Goal: Information Seeking & Learning: Understand process/instructions

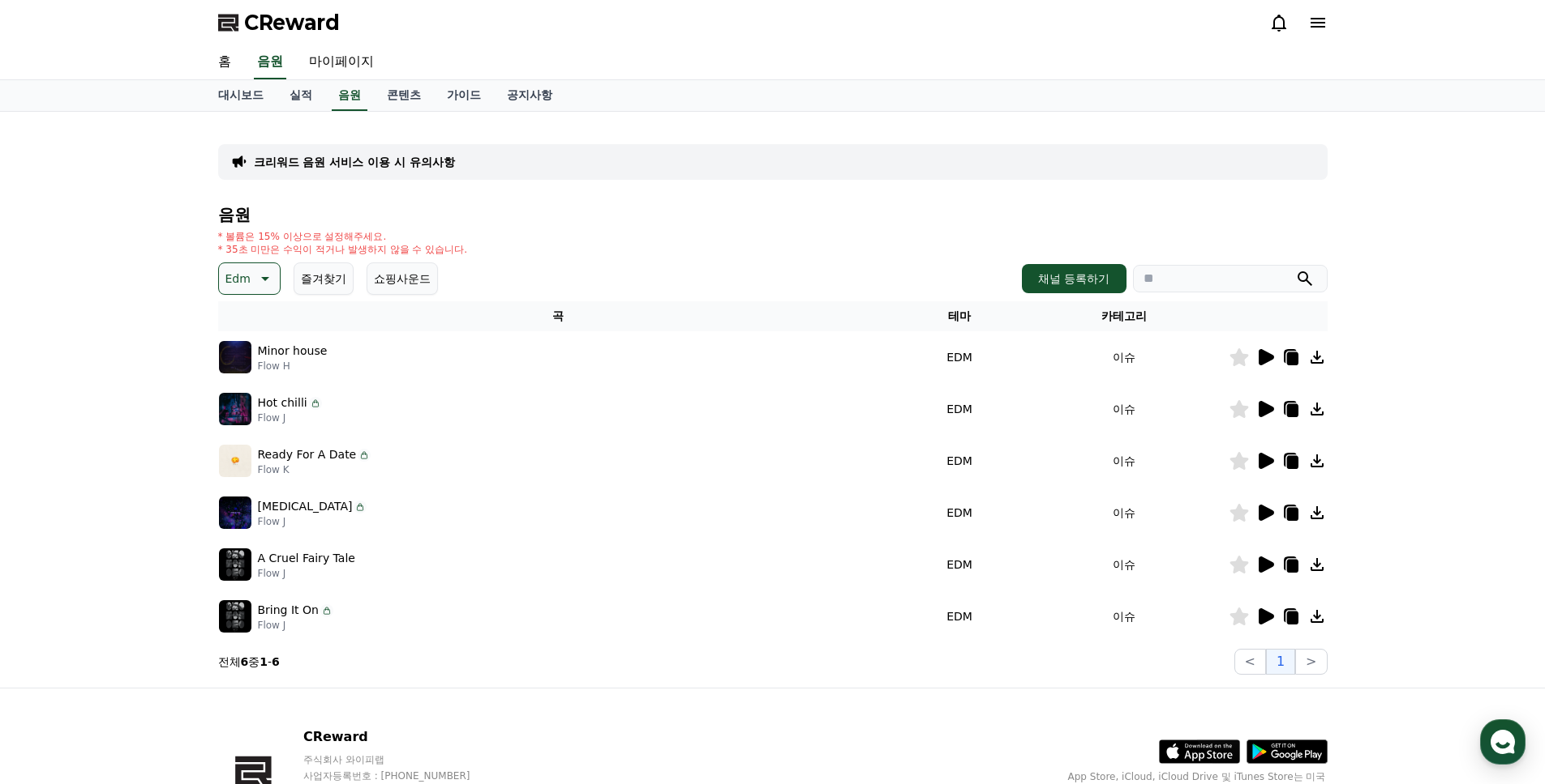
click at [266, 276] on icon at bounding box center [263, 278] width 19 height 19
click at [253, 338] on div "전체 환상적인 호기심 어두운 밝은 통통튀는 신나는 반전 웅장한 드라마틱 즐거움 분위기있는 EDM 그루브 슬픈 잔잔한 귀여운 감동적인 긴장되는 …" at bounding box center [255, 720] width 70 height 837
click at [248, 322] on button "전체" at bounding box center [238, 320] width 36 height 36
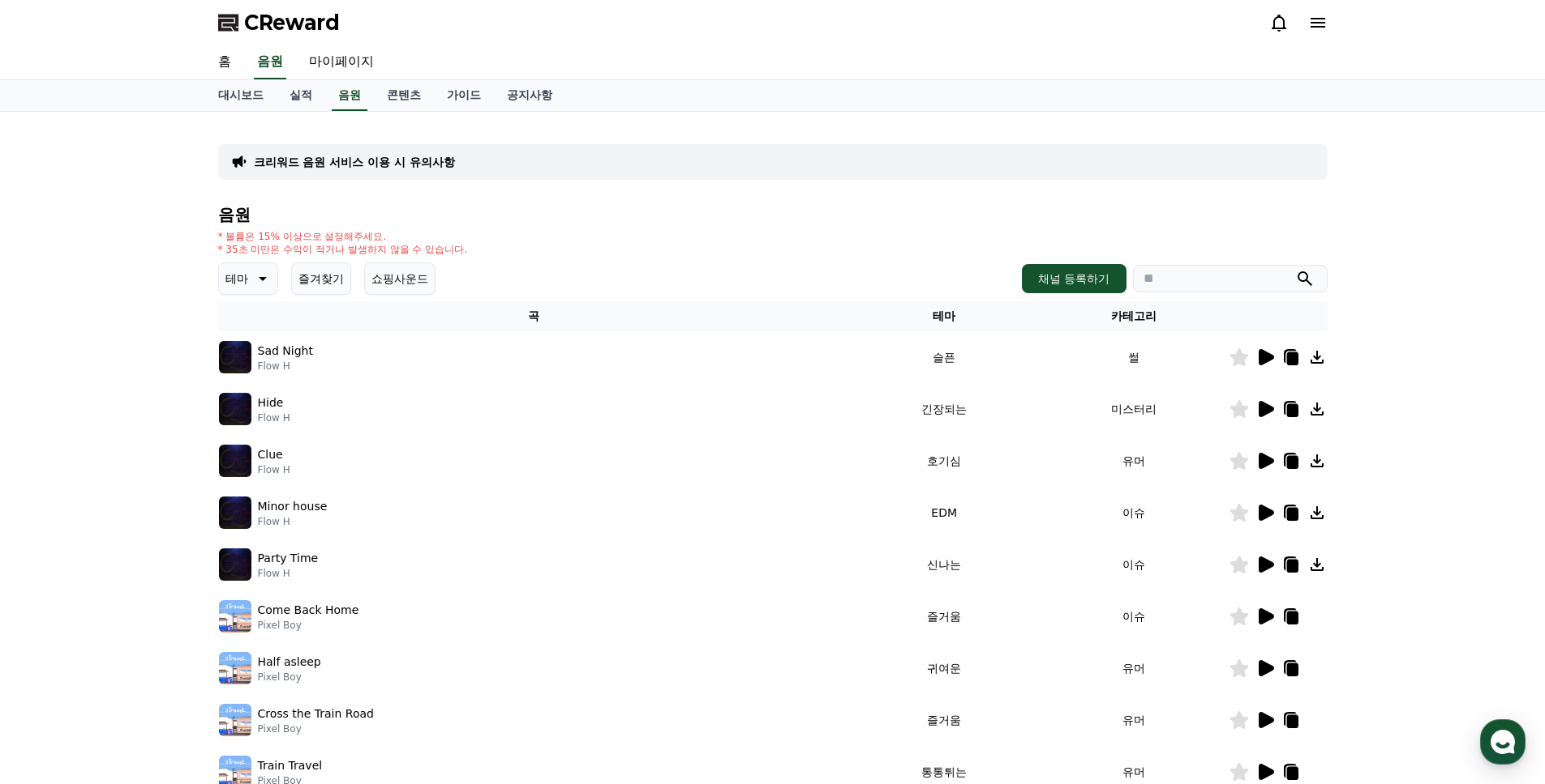
click at [1231, 292] on input "search" at bounding box center [1230, 279] width 195 height 28
click at [1295, 269] on button "submit" at bounding box center [1304, 278] width 19 height 19
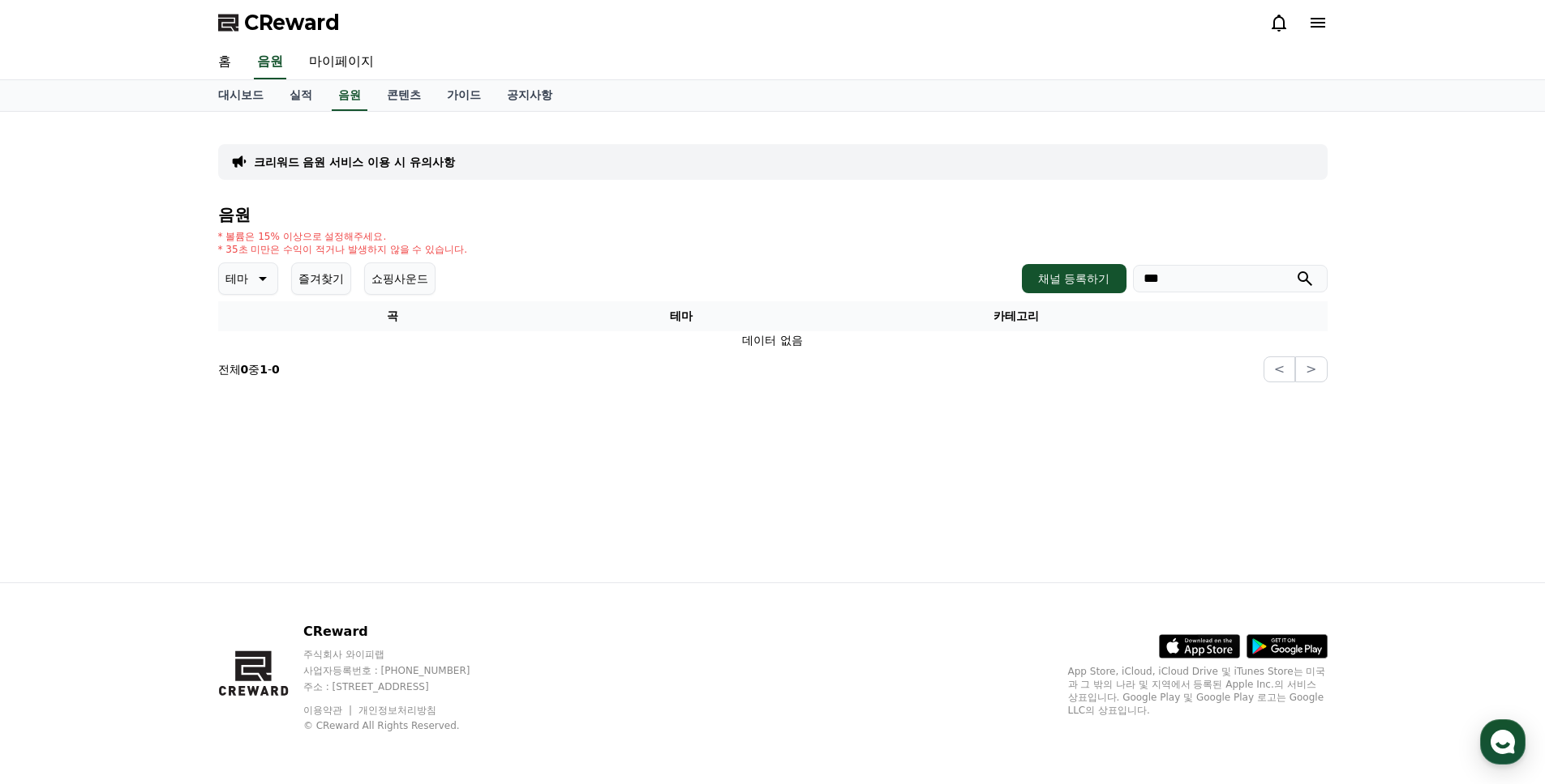
type input "****"
drag, startPoint x: 1187, startPoint y: 275, endPoint x: 1110, endPoint y: 275, distance: 77.0
click at [1110, 275] on div "채널 등록하기 ****" at bounding box center [1173, 279] width 305 height 29
click at [258, 284] on icon at bounding box center [261, 278] width 19 height 19
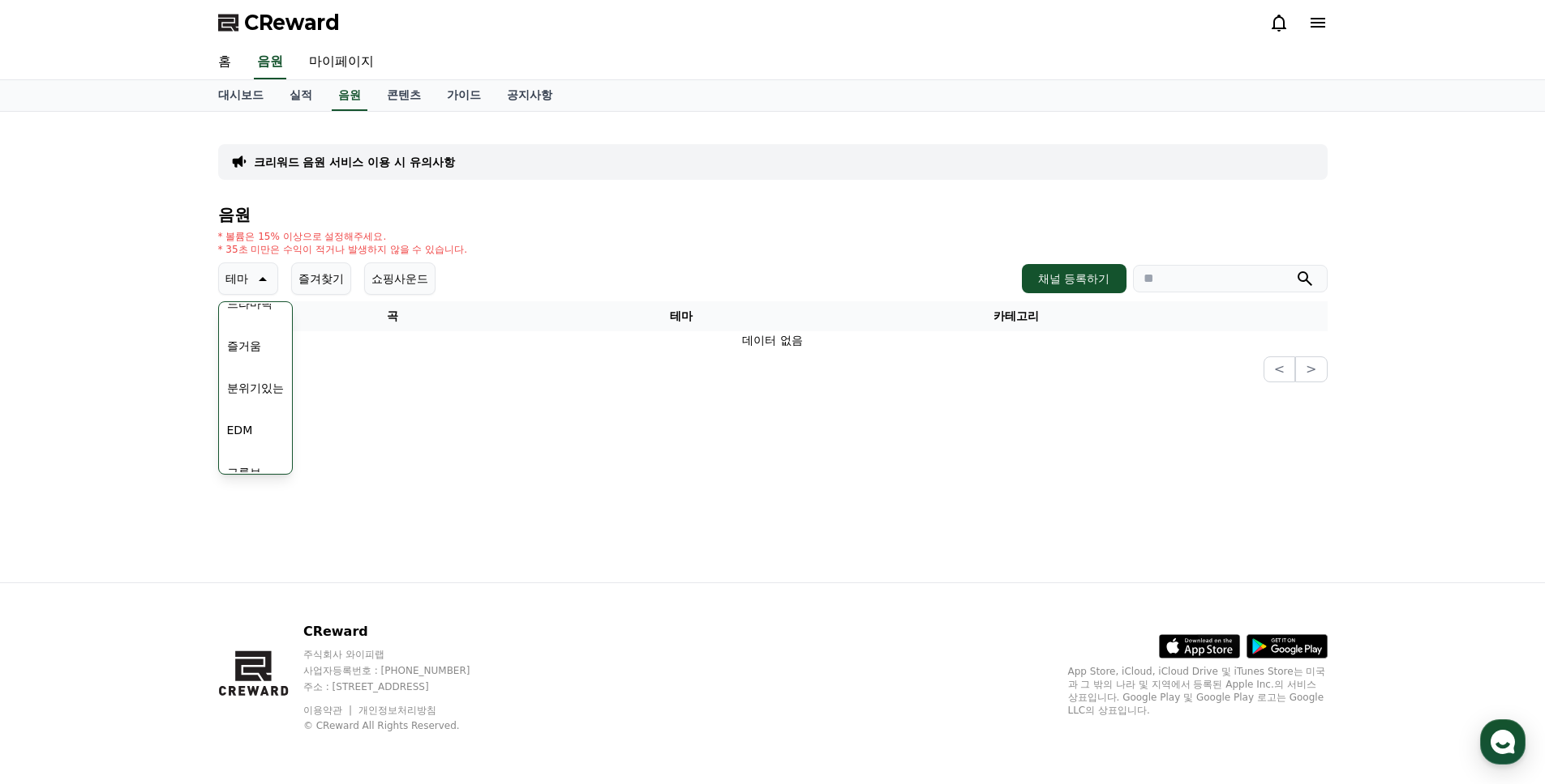
click at [265, 355] on div "전체 환상적인 호기심 어두운 밝은 통통튀는 신나는 반전 웅장한 드라마틱 즐거움 분위기있는 EDM 그루브 슬픈 잔잔한 귀여운 감동적인 긴장되는 …" at bounding box center [255, 325] width 70 height 837
click at [259, 350] on button "즐거움" at bounding box center [243, 345] width 47 height 36
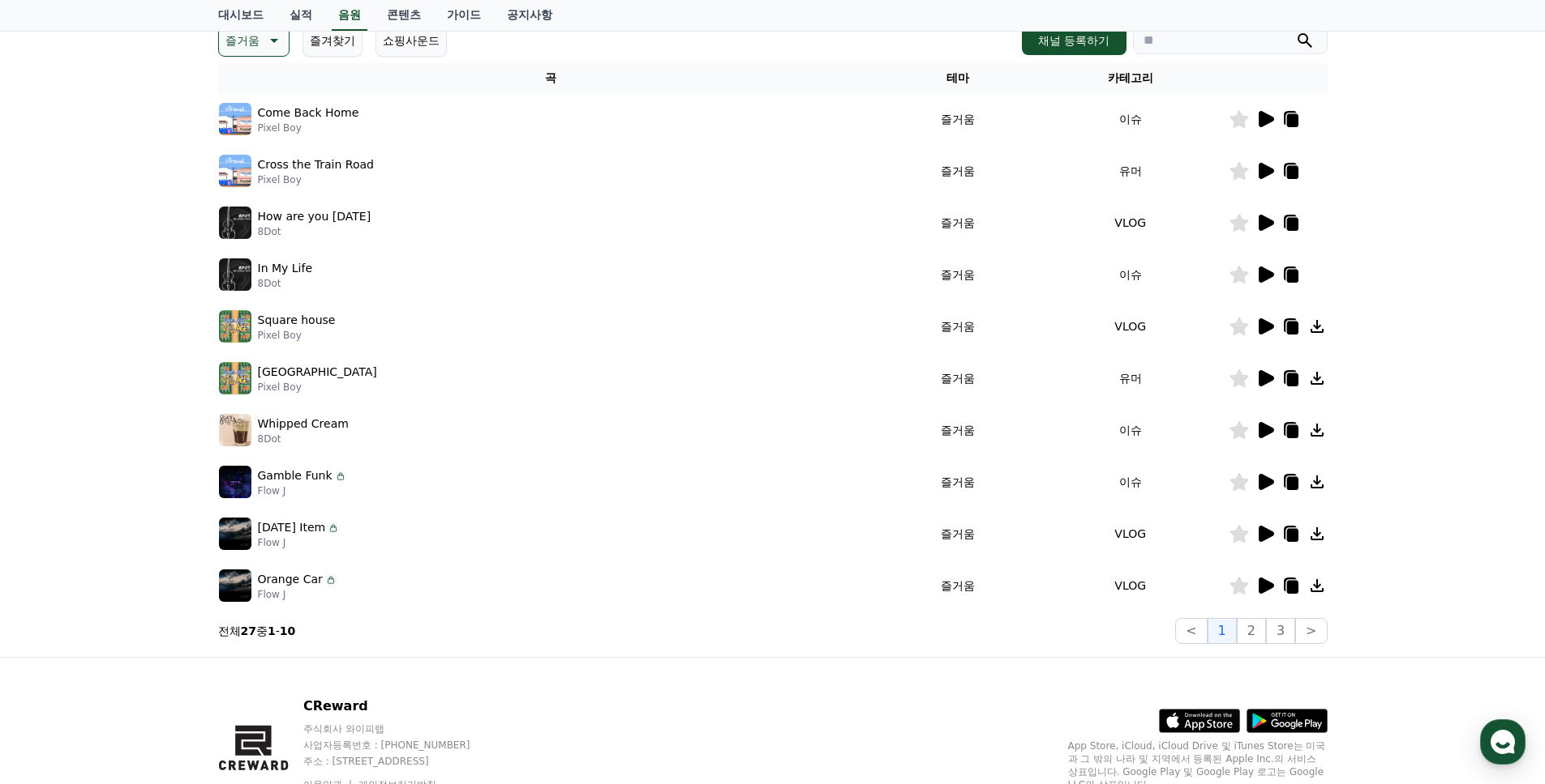
scroll to position [244, 0]
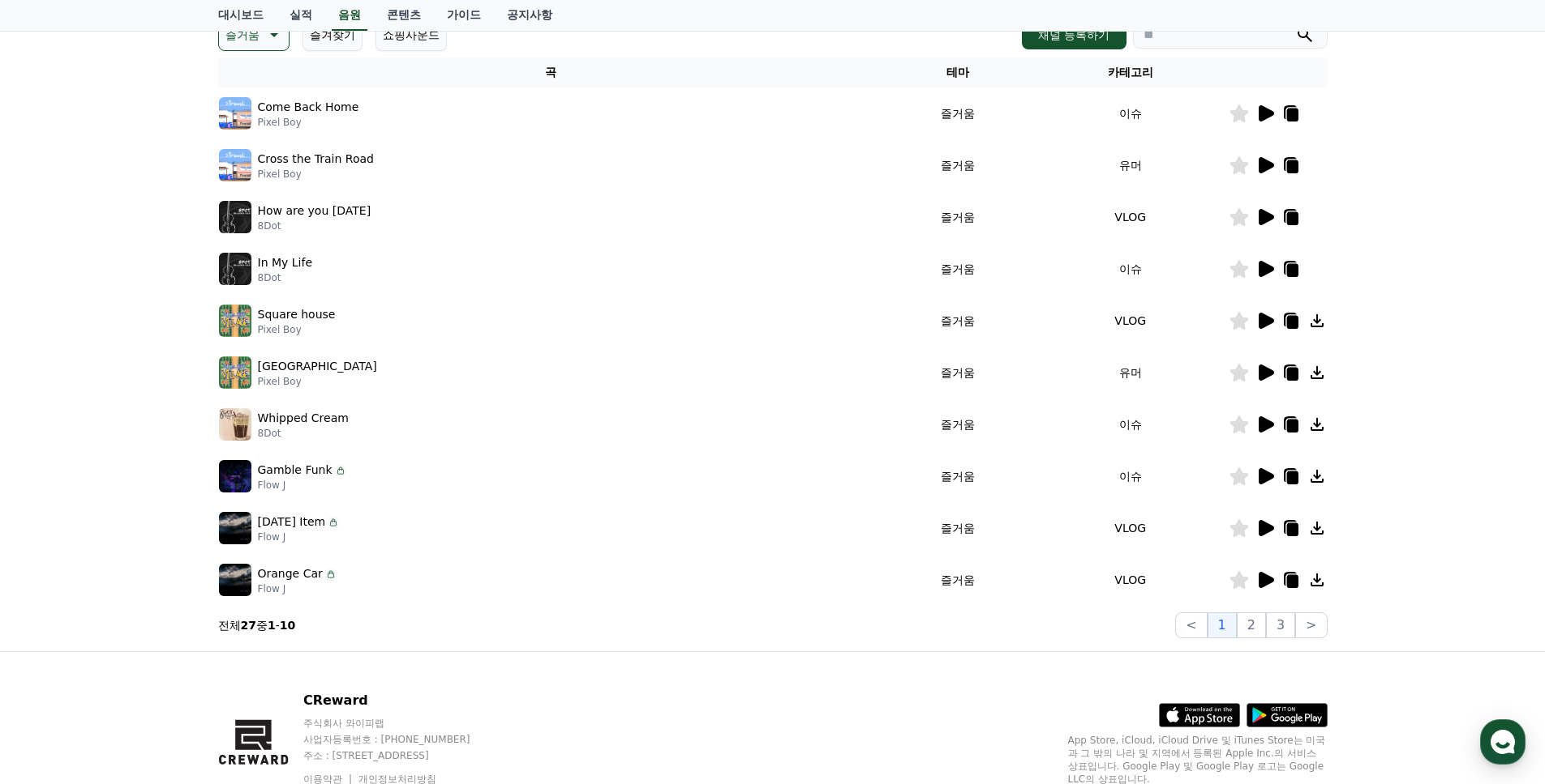
click at [1263, 266] on icon at bounding box center [1266, 269] width 16 height 17
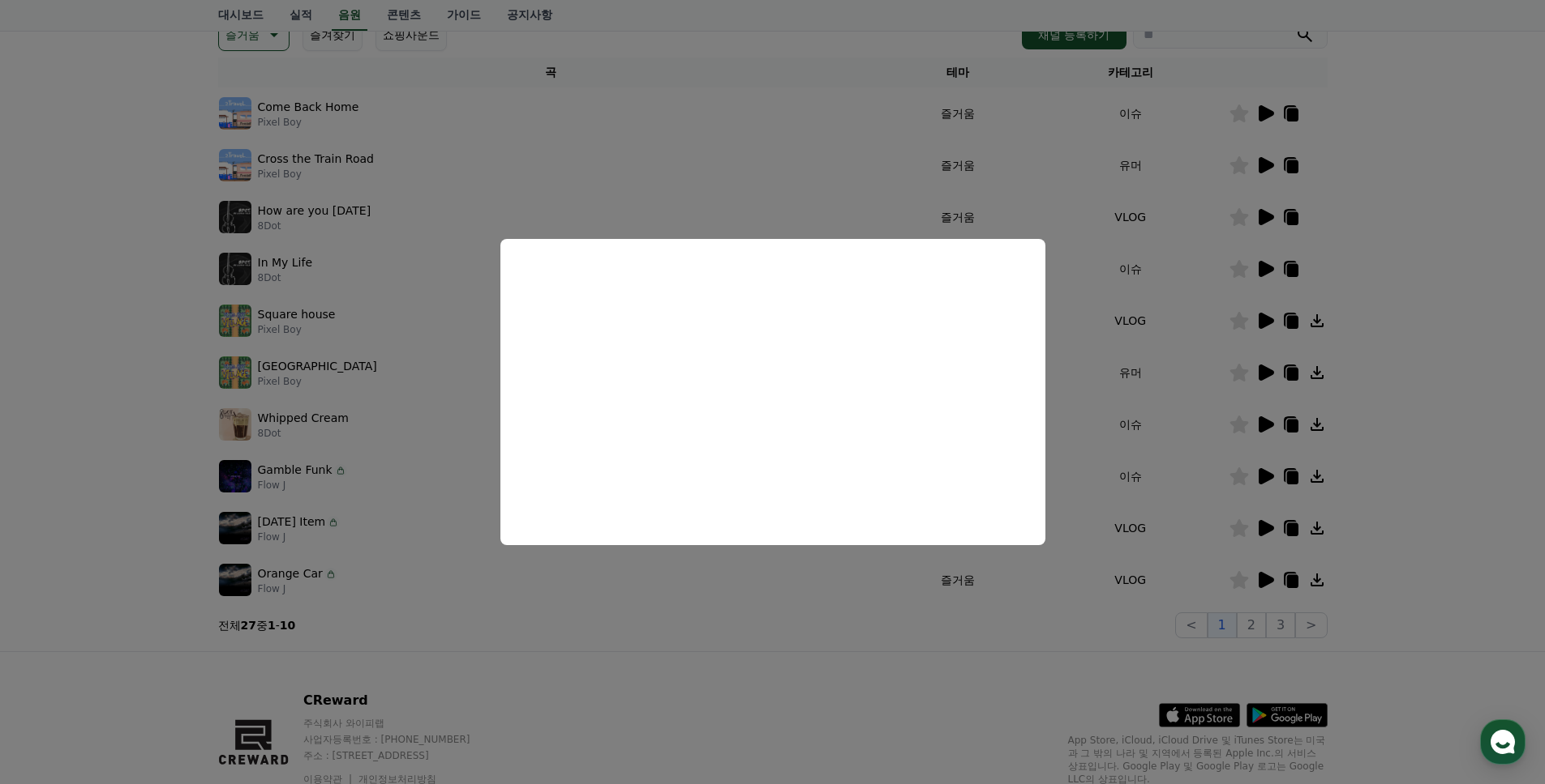
click at [1152, 462] on button "close modal" at bounding box center [772, 392] width 1545 height 784
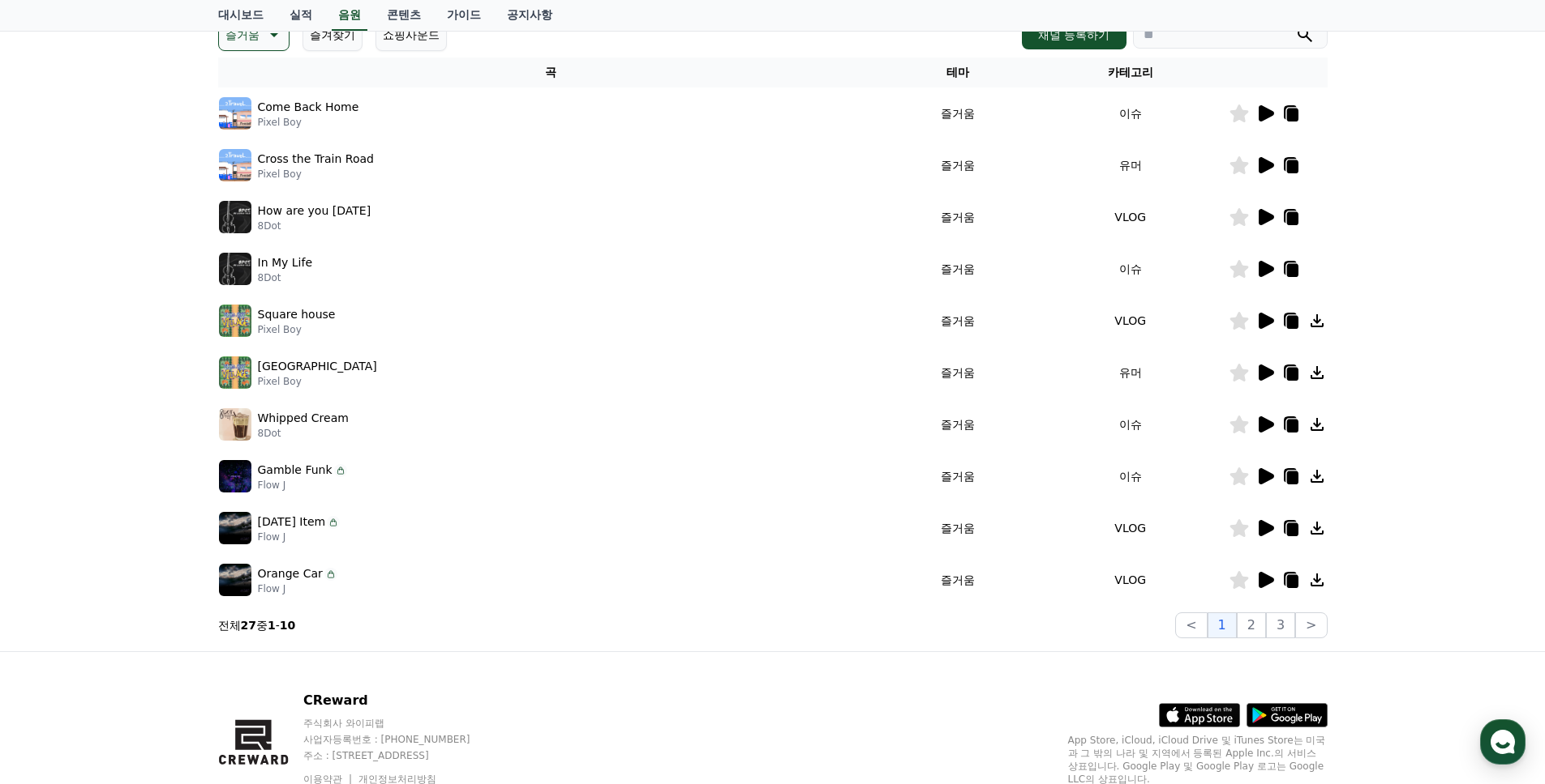
click at [1263, 529] on icon at bounding box center [1266, 529] width 16 height 17
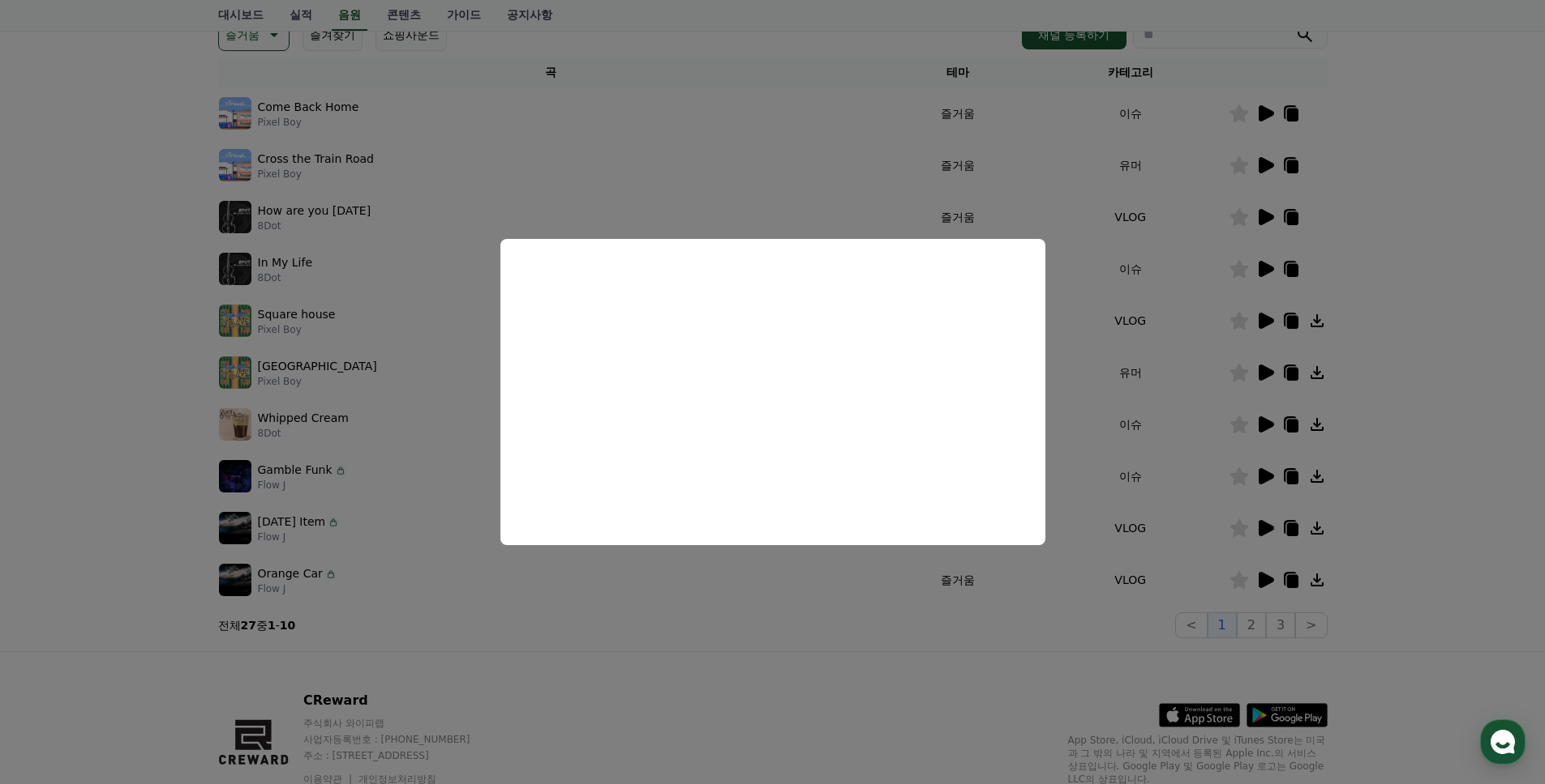
click at [1395, 439] on button "close modal" at bounding box center [772, 392] width 1545 height 784
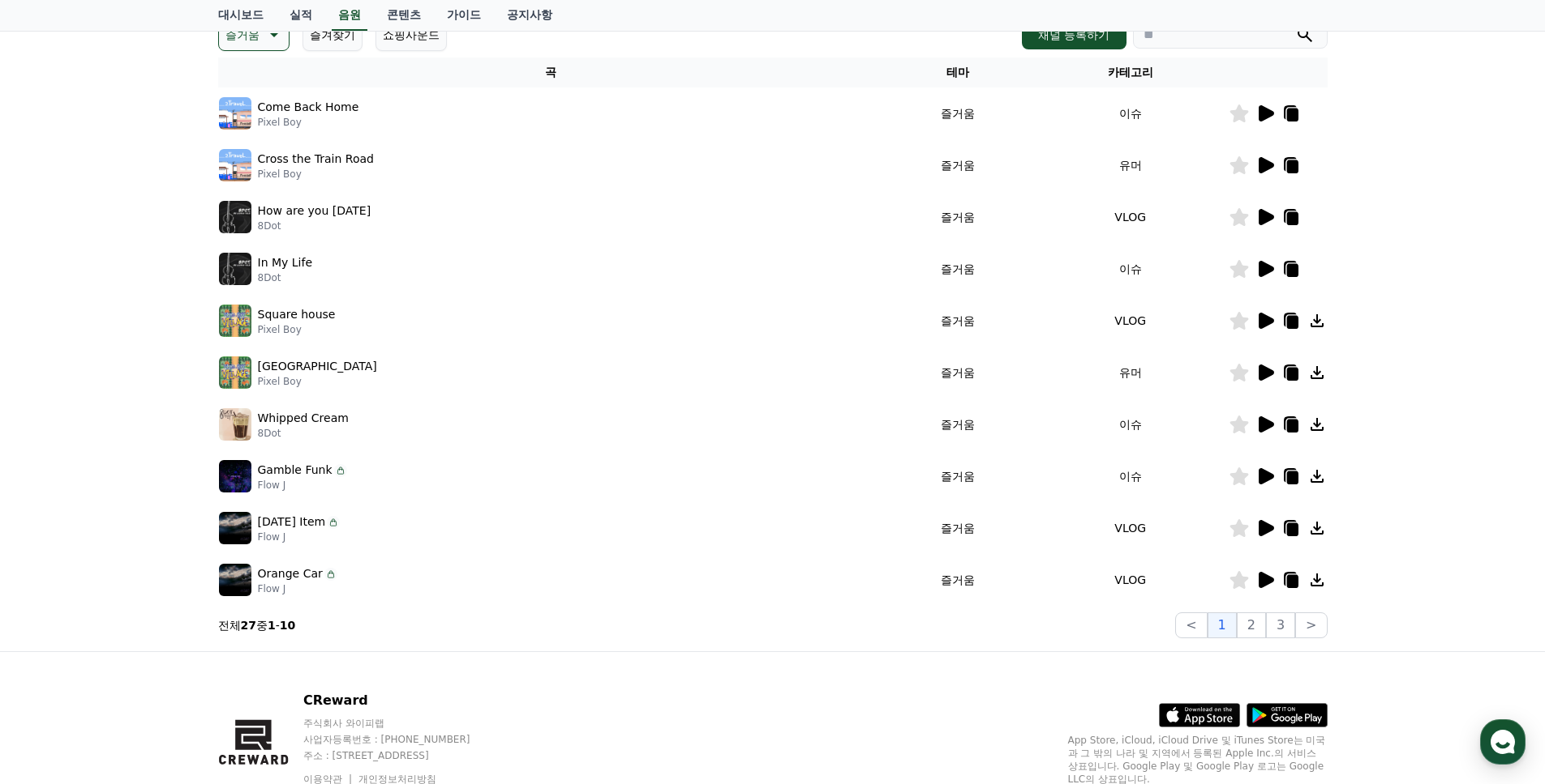
click at [1316, 533] on icon at bounding box center [1316, 528] width 13 height 13
click at [284, 524] on p "Today’s Item" at bounding box center [292, 522] width 68 height 17
click at [298, 519] on p "Today’s Item" at bounding box center [292, 522] width 68 height 17
click at [1246, 527] on icon at bounding box center [1239, 528] width 18 height 18
click at [1259, 531] on icon at bounding box center [1266, 529] width 16 height 17
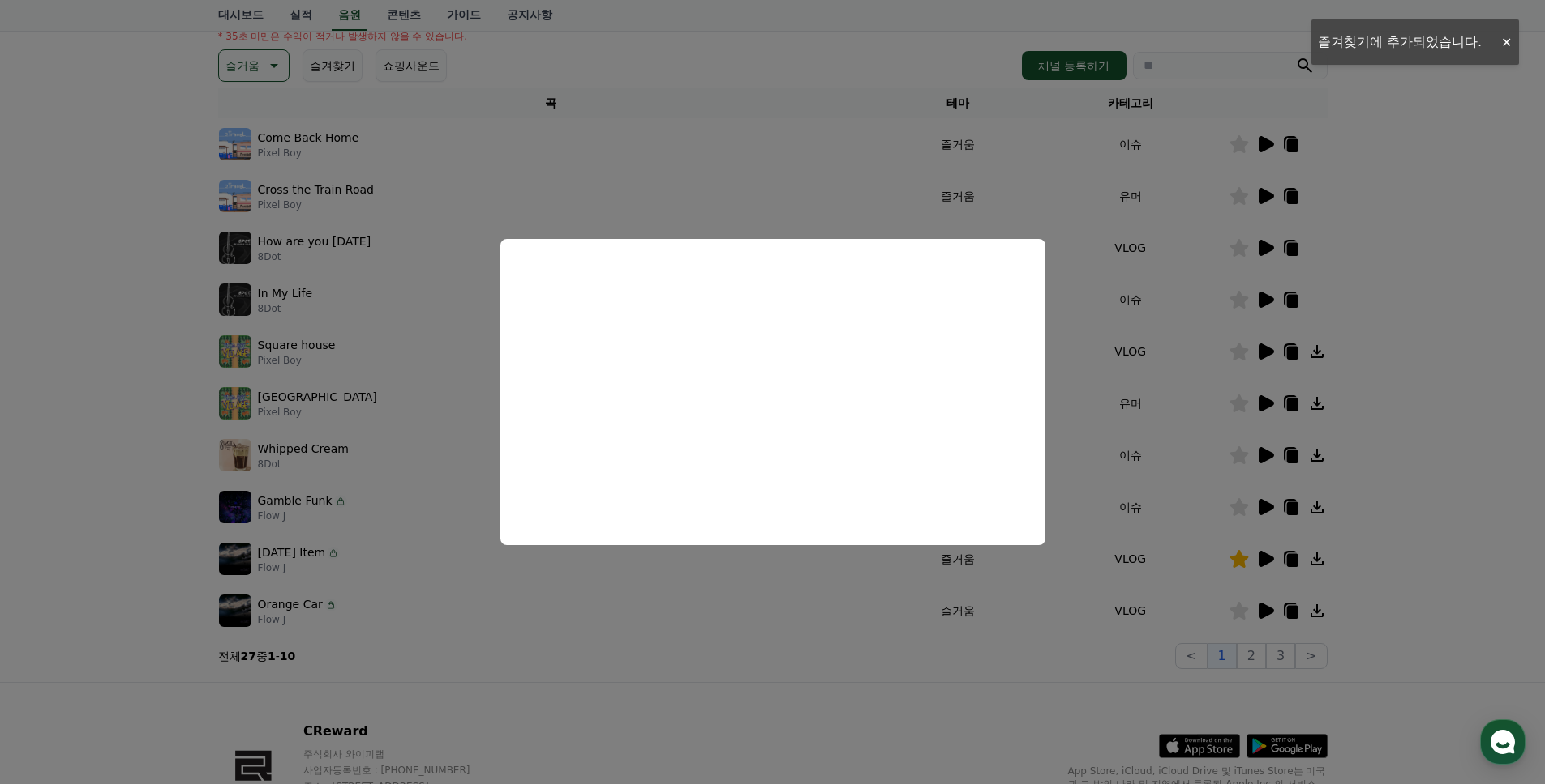
scroll to position [212, 0]
click at [1303, 594] on button "close modal" at bounding box center [772, 392] width 1545 height 784
click at [1291, 561] on icon at bounding box center [1291, 562] width 11 height 13
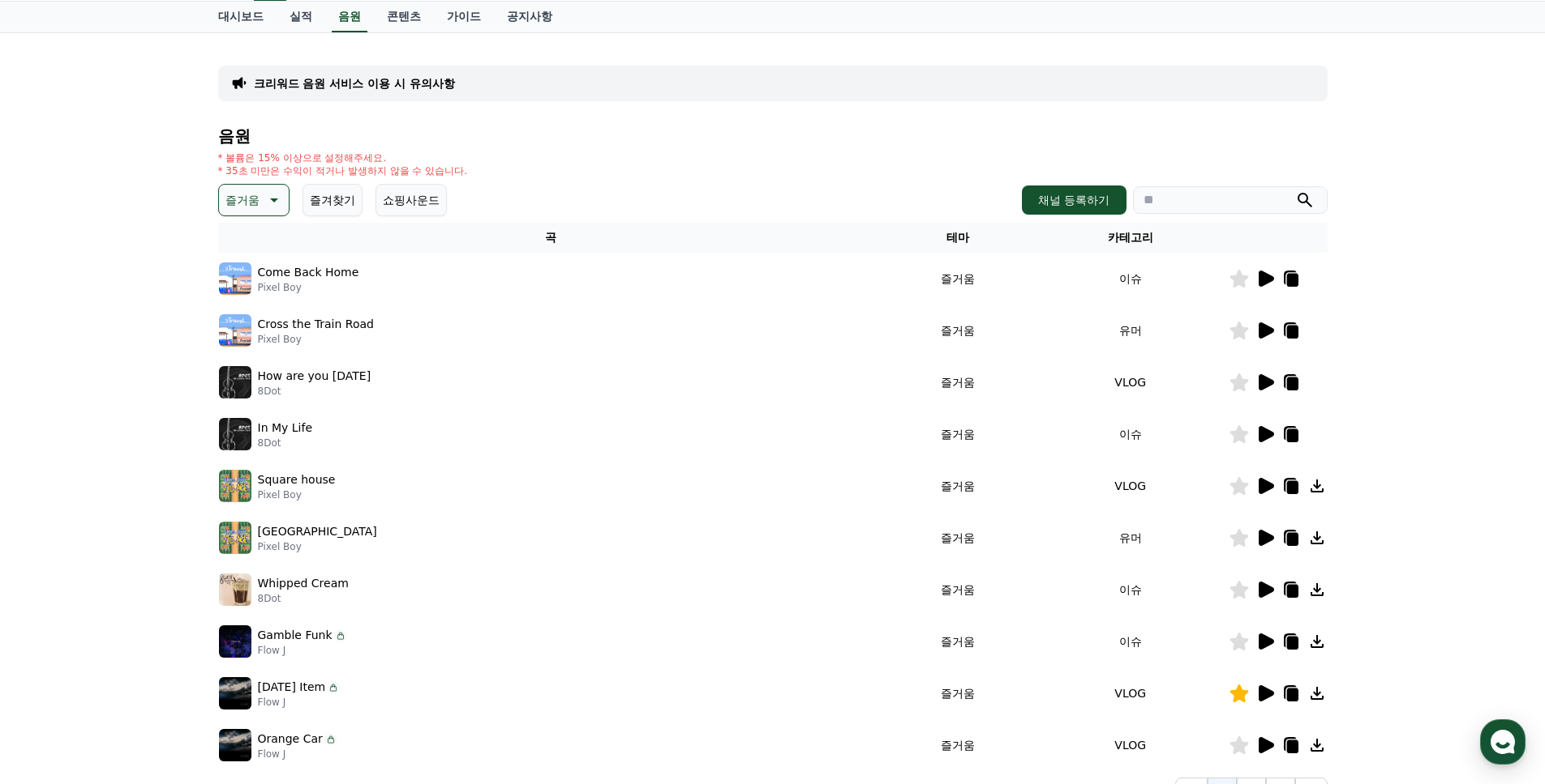
scroll to position [0, 0]
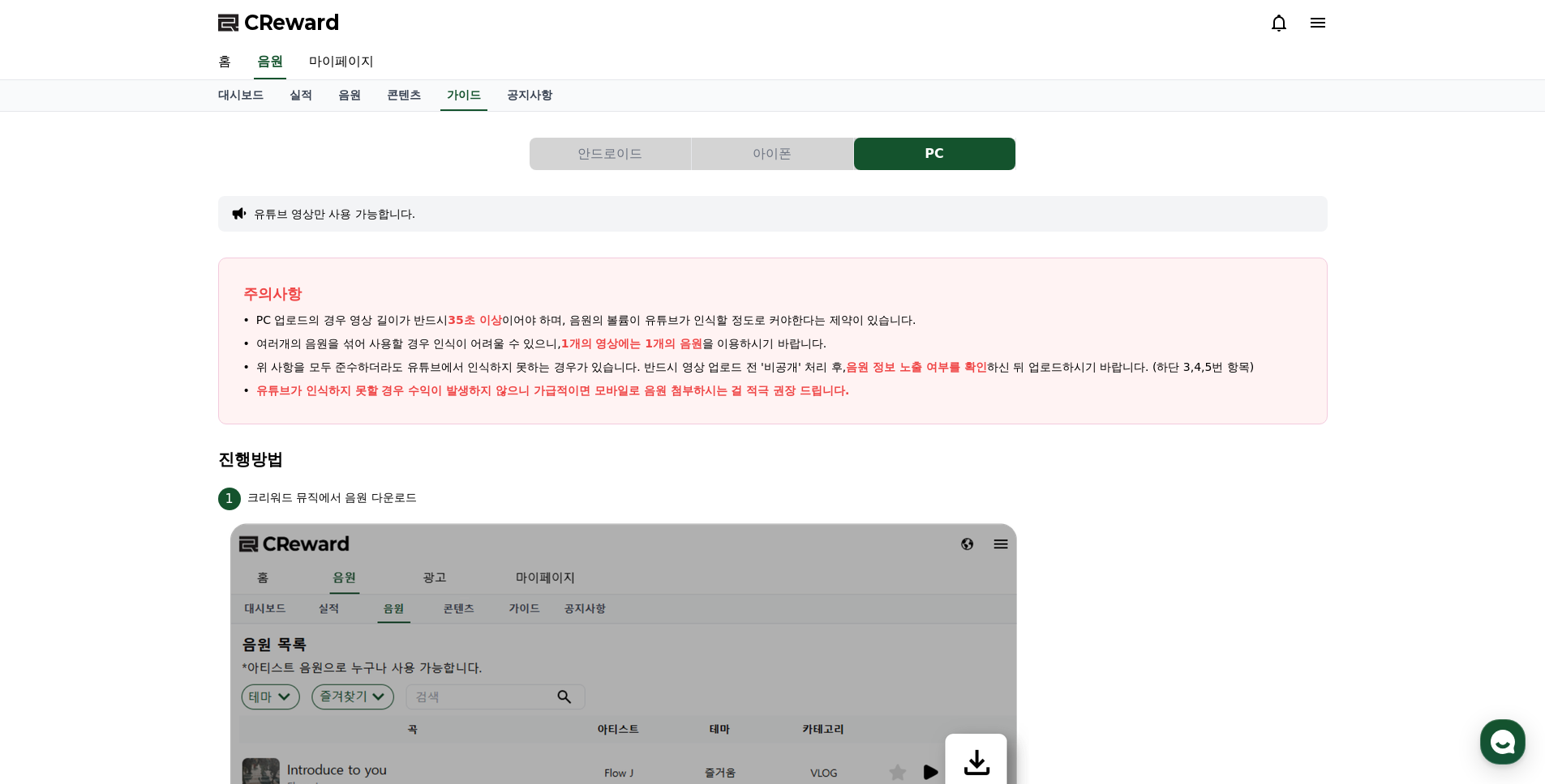
click at [624, 164] on button "안드로이드" at bounding box center [609, 154] width 161 height 32
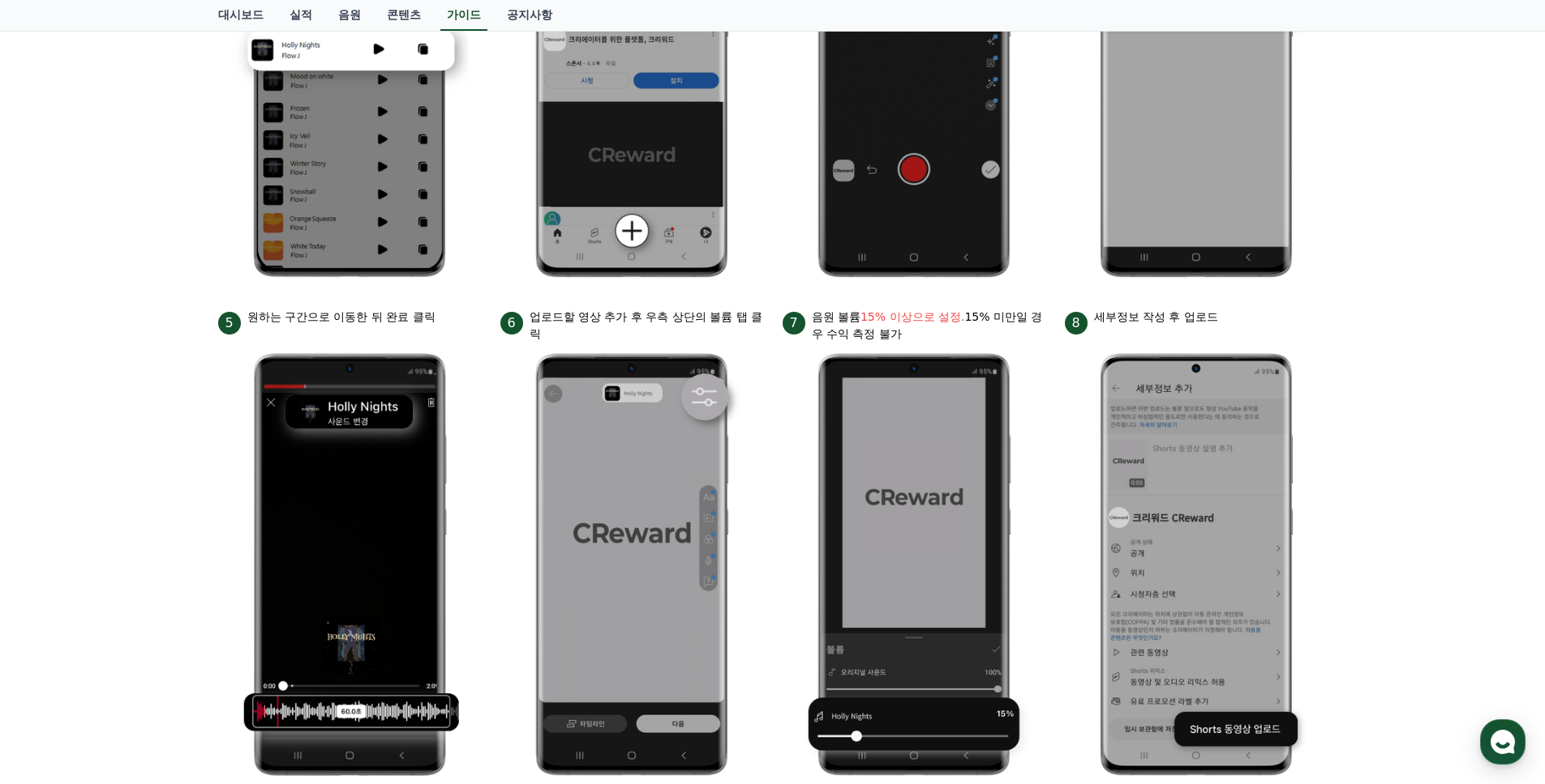
scroll to position [601, 0]
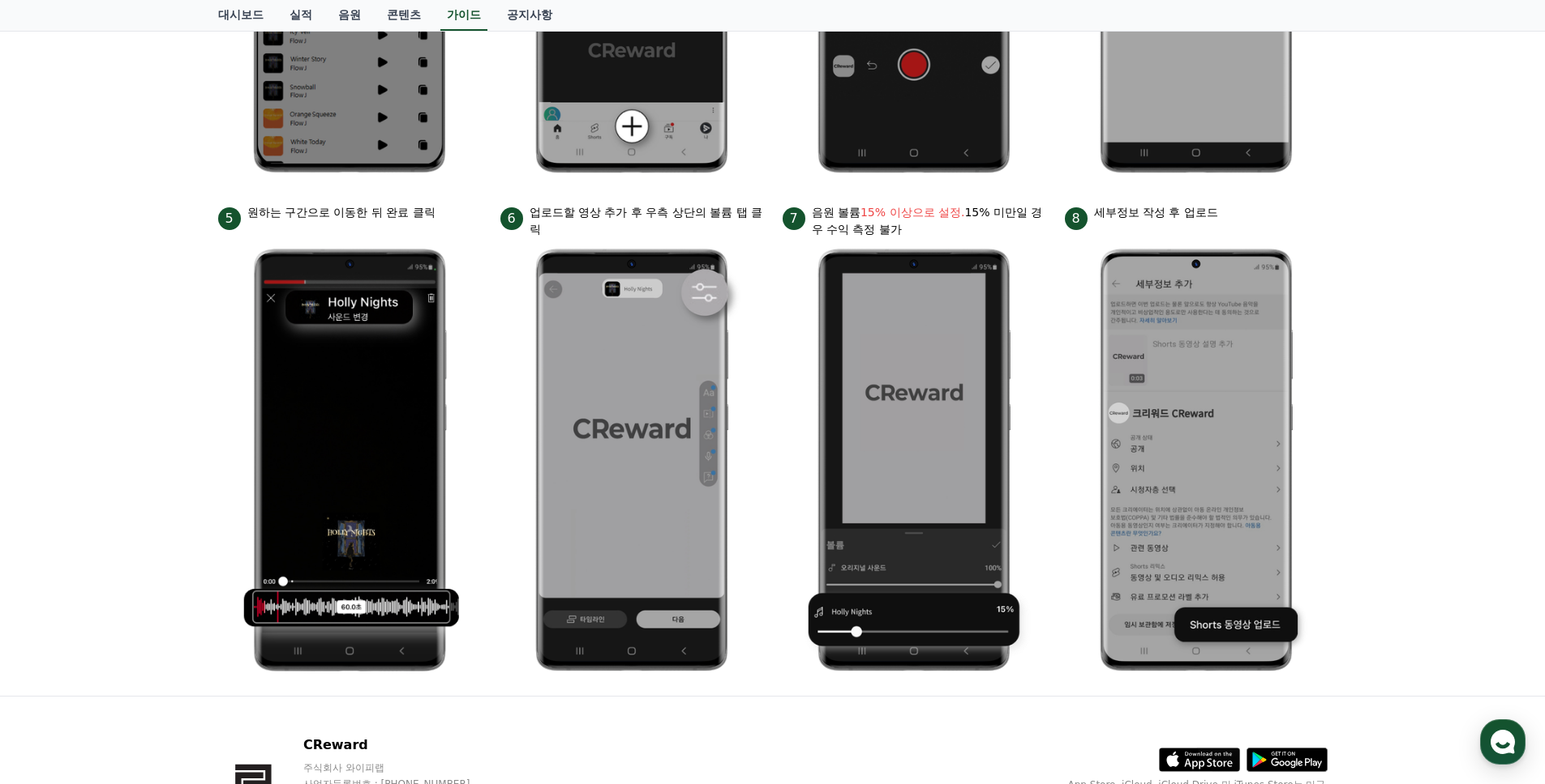
drag, startPoint x: 886, startPoint y: 218, endPoint x: 970, endPoint y: 228, distance: 84.6
click at [970, 228] on p "음원 볼륨 15% 이상으로 설정. 15% 미만일 경우 수익 측정 불가" at bounding box center [928, 221] width 233 height 34
drag, startPoint x: 914, startPoint y: 227, endPoint x: 831, endPoint y: 218, distance: 83.5
click at [831, 218] on p "음원 볼륨 15% 이상으로 설정. 15% 미만일 경우 수익 측정 불가" at bounding box center [928, 221] width 233 height 34
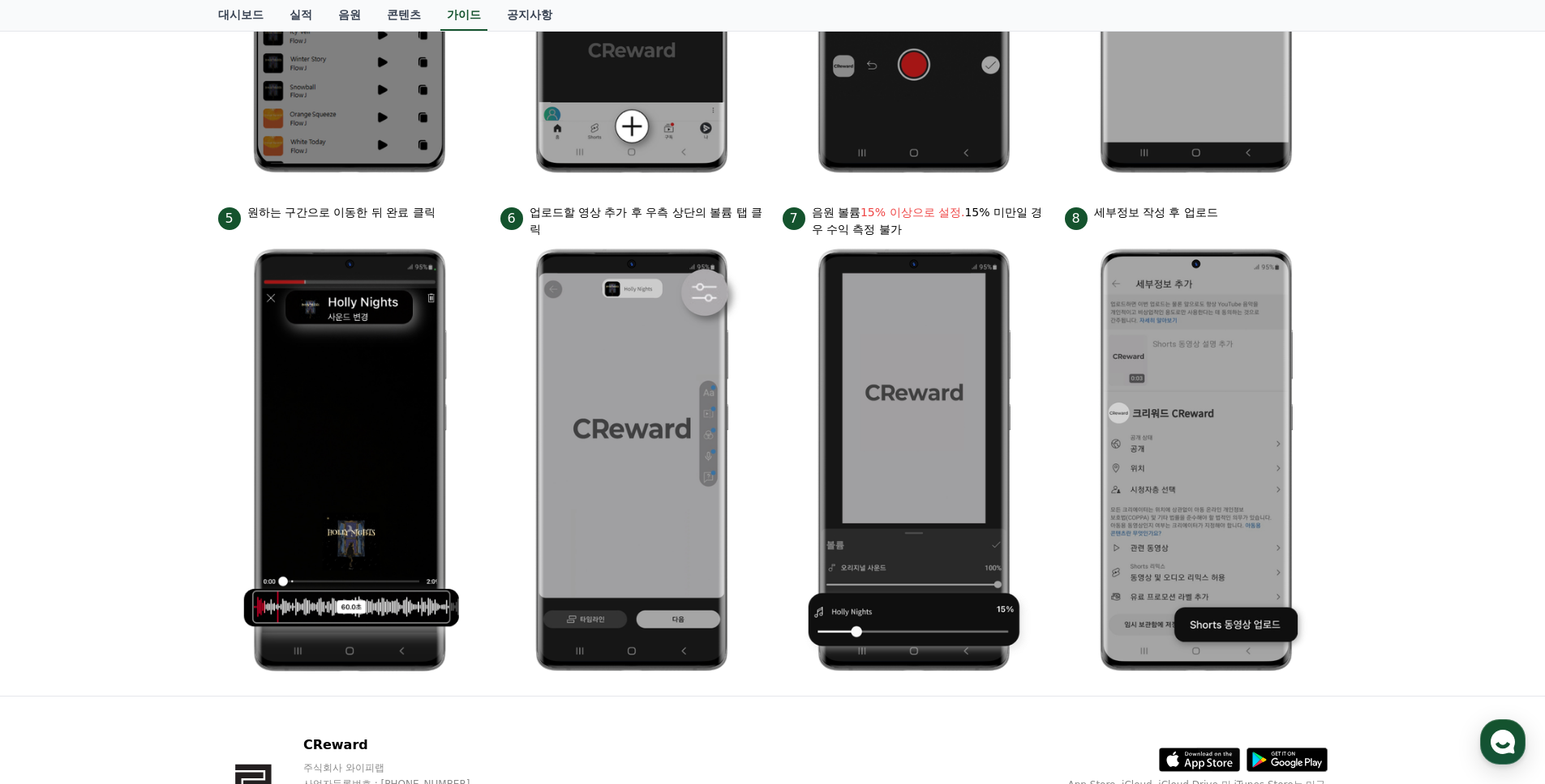
drag, startPoint x: 1148, startPoint y: 215, endPoint x: 1111, endPoint y: 216, distance: 37.0
click at [1142, 216] on p "세부정보 작성 후 업로드" at bounding box center [1156, 213] width 124 height 17
drag, startPoint x: 1142, startPoint y: 219, endPoint x: 1186, endPoint y: 222, distance: 44.1
click at [1186, 222] on div "8 세부정보 작성 후 업로드" at bounding box center [1196, 217] width 263 height 26
click at [1186, 223] on div "8 세부정보 작성 후 업로드" at bounding box center [1196, 217] width 263 height 26
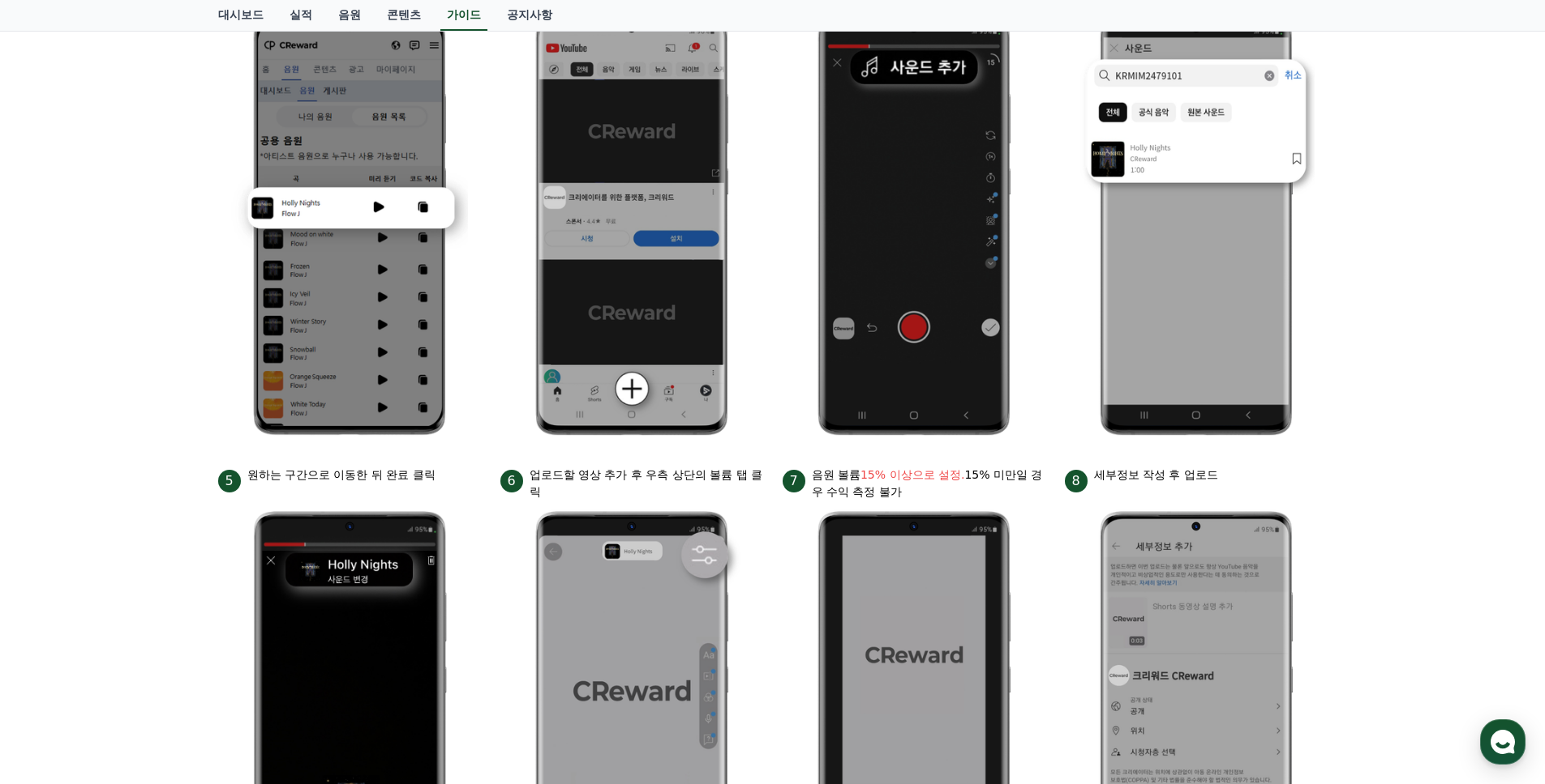
scroll to position [0, 0]
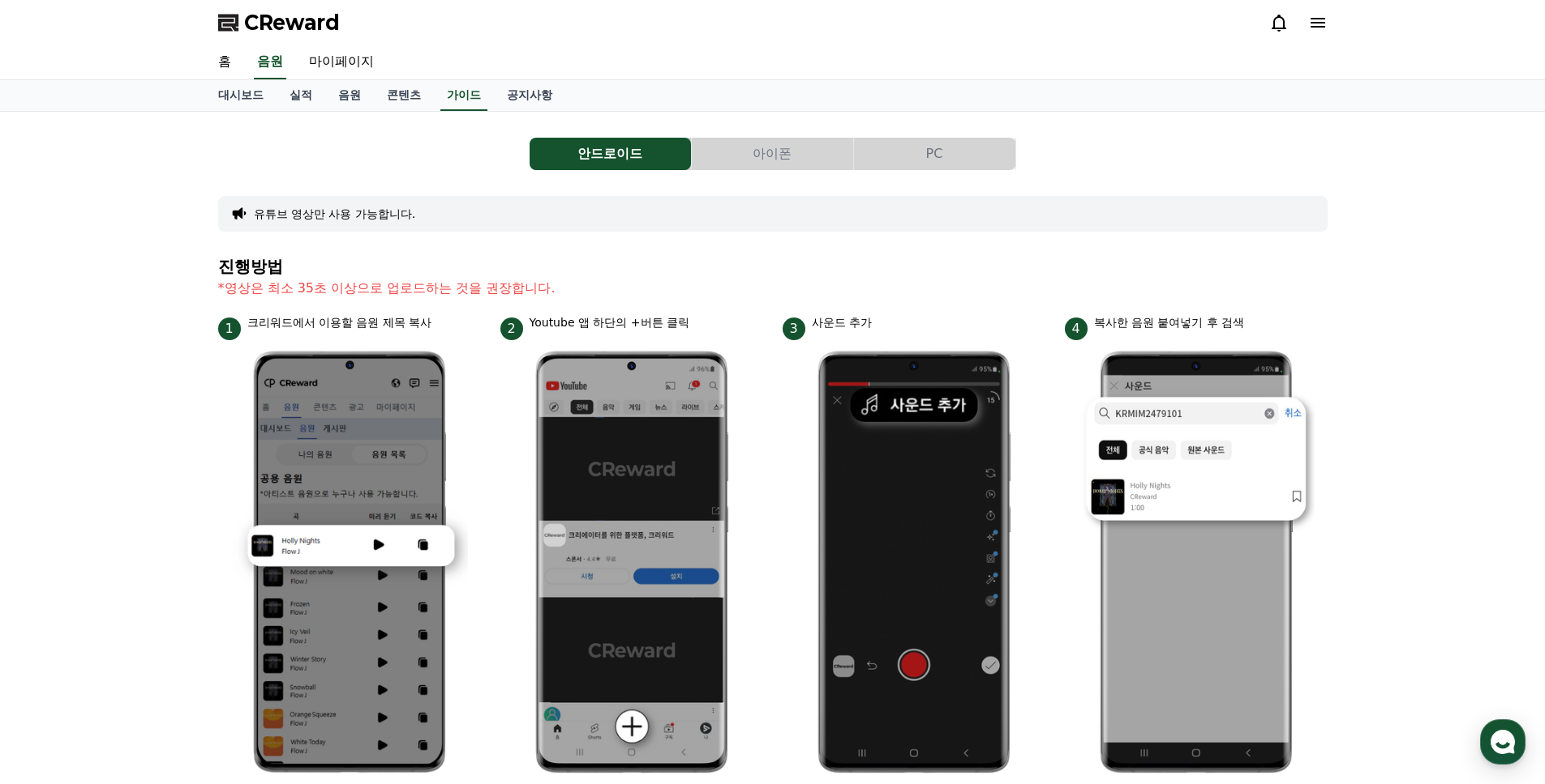
click at [915, 146] on button "PC" at bounding box center [934, 154] width 161 height 32
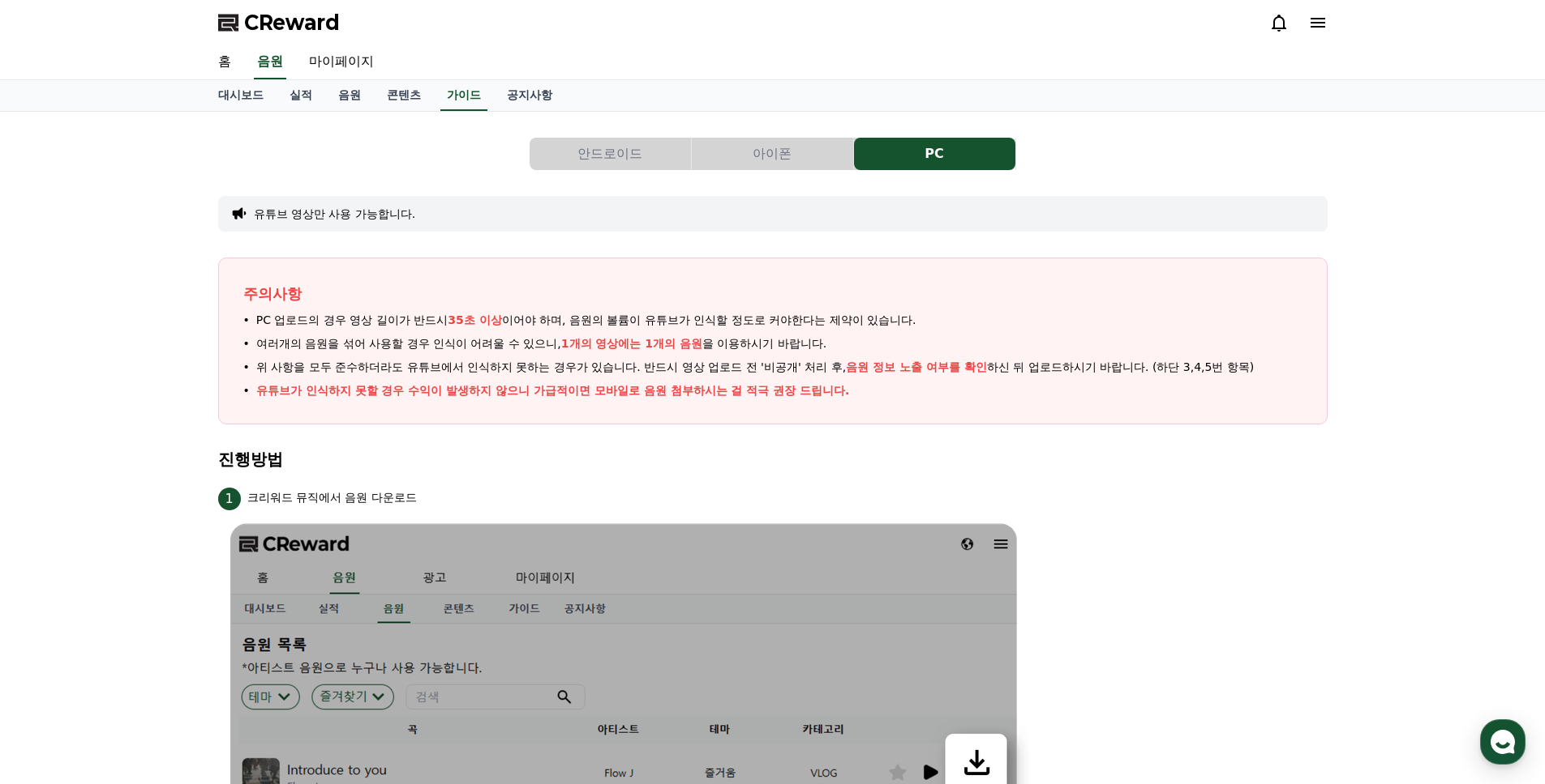
click at [628, 160] on button "안드로이드" at bounding box center [609, 154] width 161 height 32
